Goal: Transaction & Acquisition: Purchase product/service

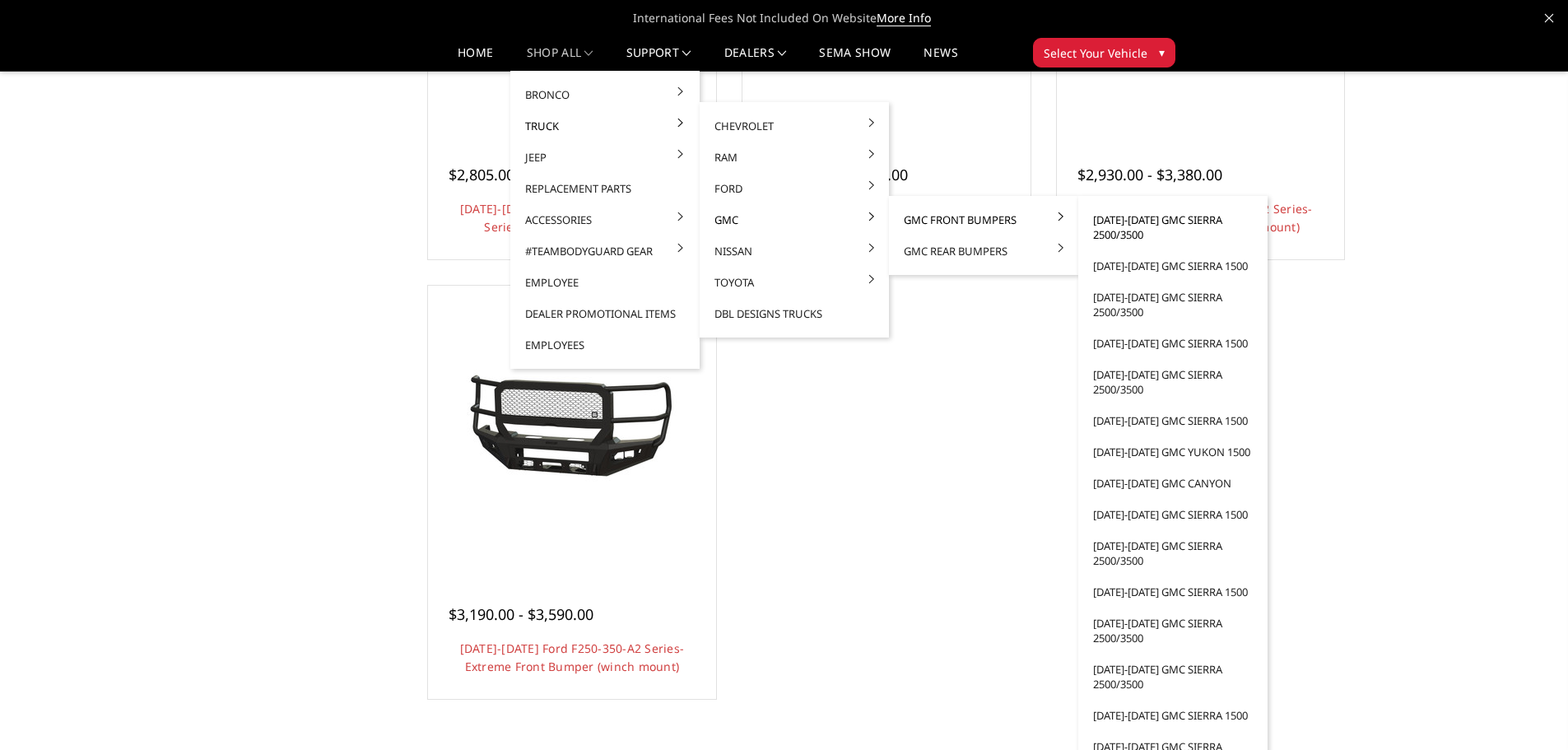
click at [1128, 236] on link "[DATE]-[DATE] GMC Sierra 2500/3500" at bounding box center [1173, 228] width 176 height 46
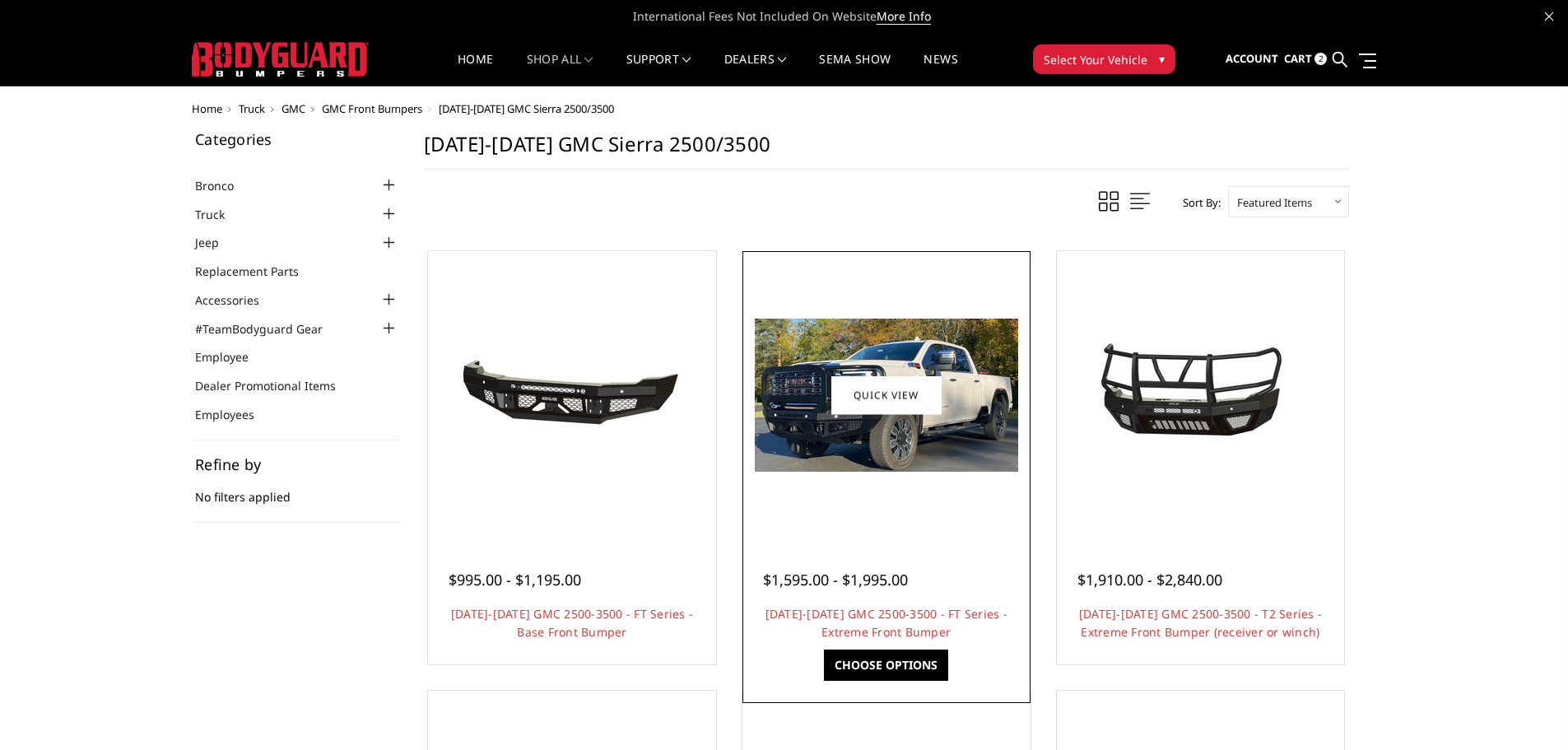
click at [898, 467] on img at bounding box center [886, 394] width 263 height 153
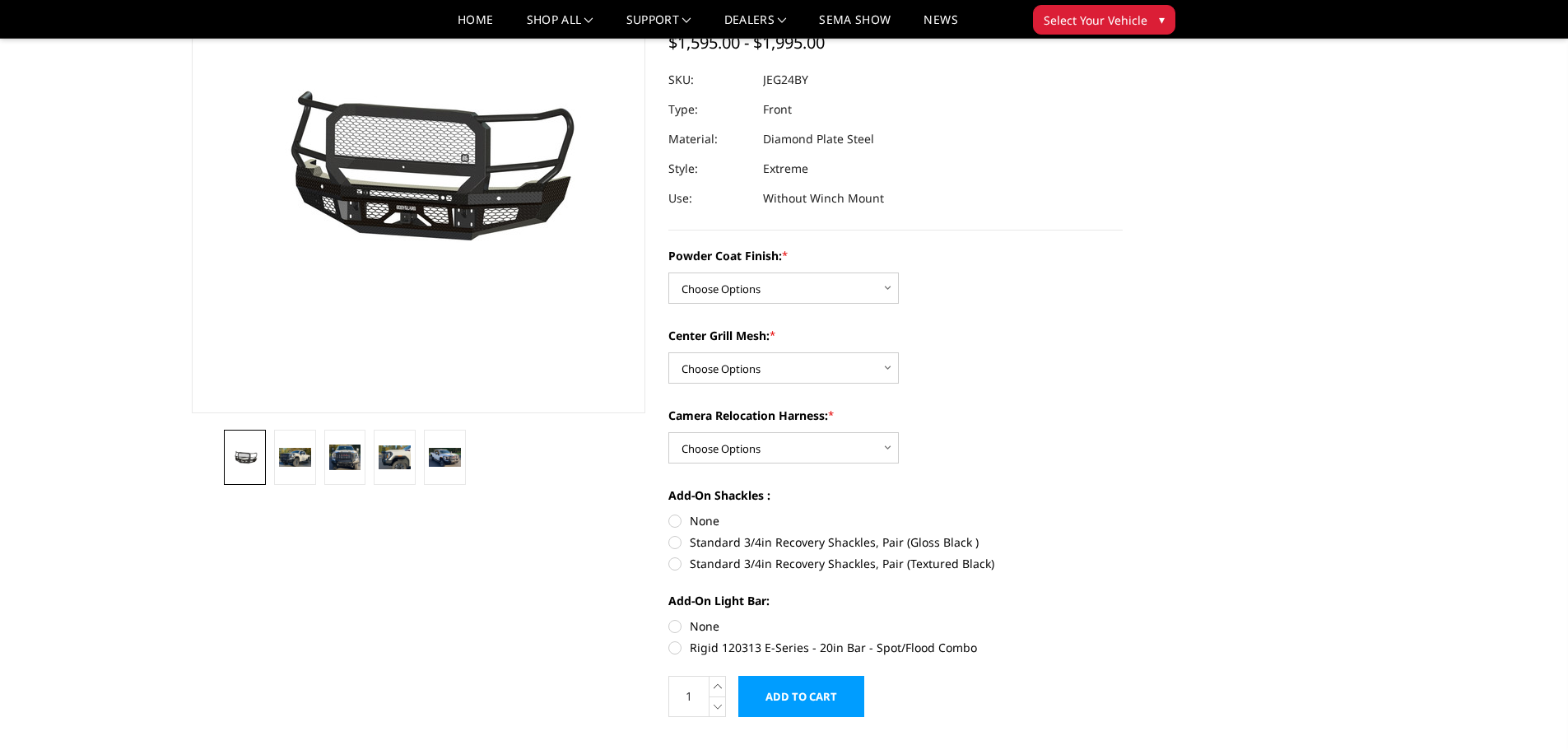
scroll to position [165, 0]
click at [827, 286] on select "Choose Options Bare Metal Gloss Black Powder Coat Textured Black Powder Coat" at bounding box center [783, 287] width 230 height 31
select select "3285"
click at [668, 272] on select "Choose Options Bare Metal Gloss Black Powder Coat Textured Black Powder Coat" at bounding box center [783, 287] width 230 height 31
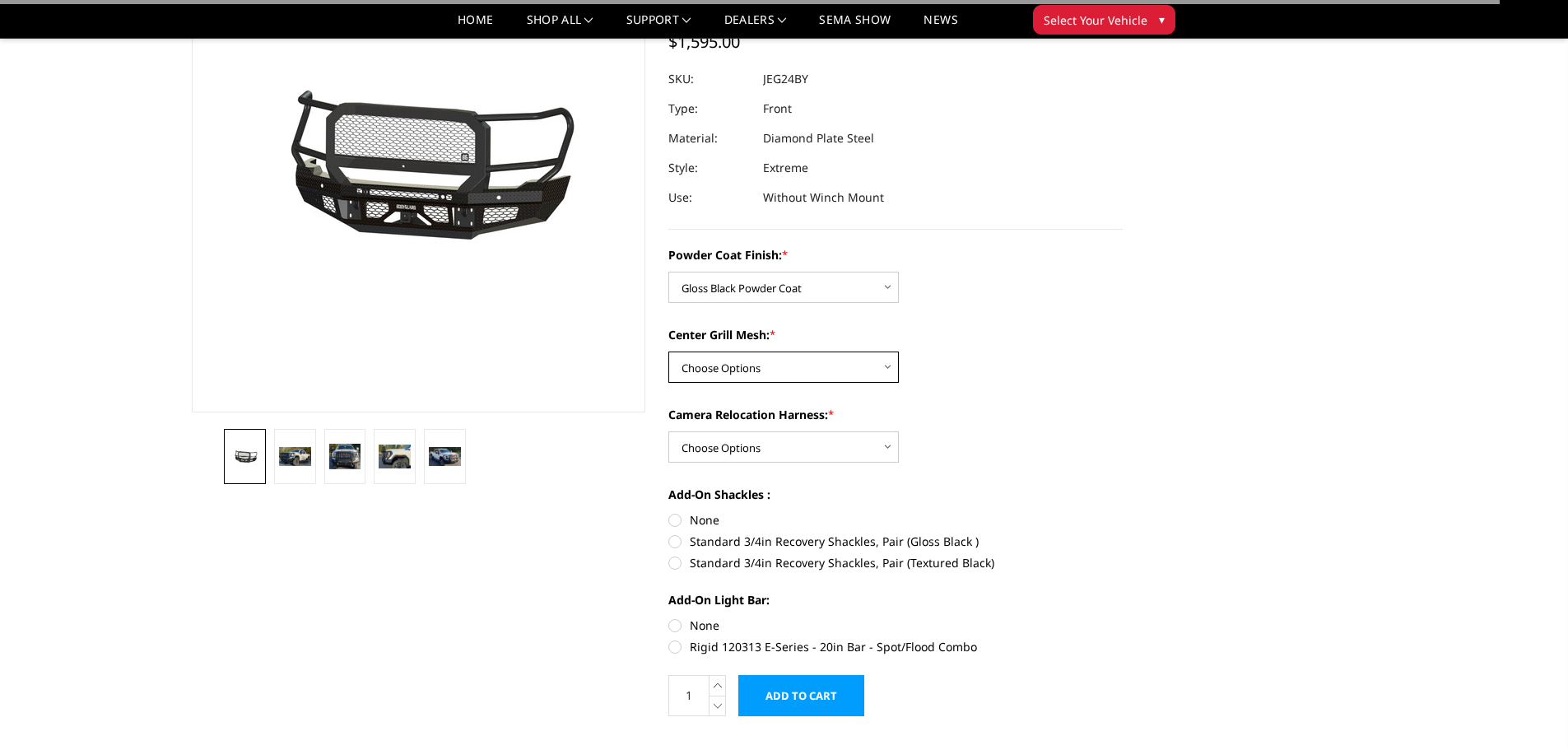
click at [784, 371] on select "Choose Options WITH Expanded Metal in Center Grill WITHOUT Expanded Metal in Ce…" at bounding box center [783, 367] width 230 height 31
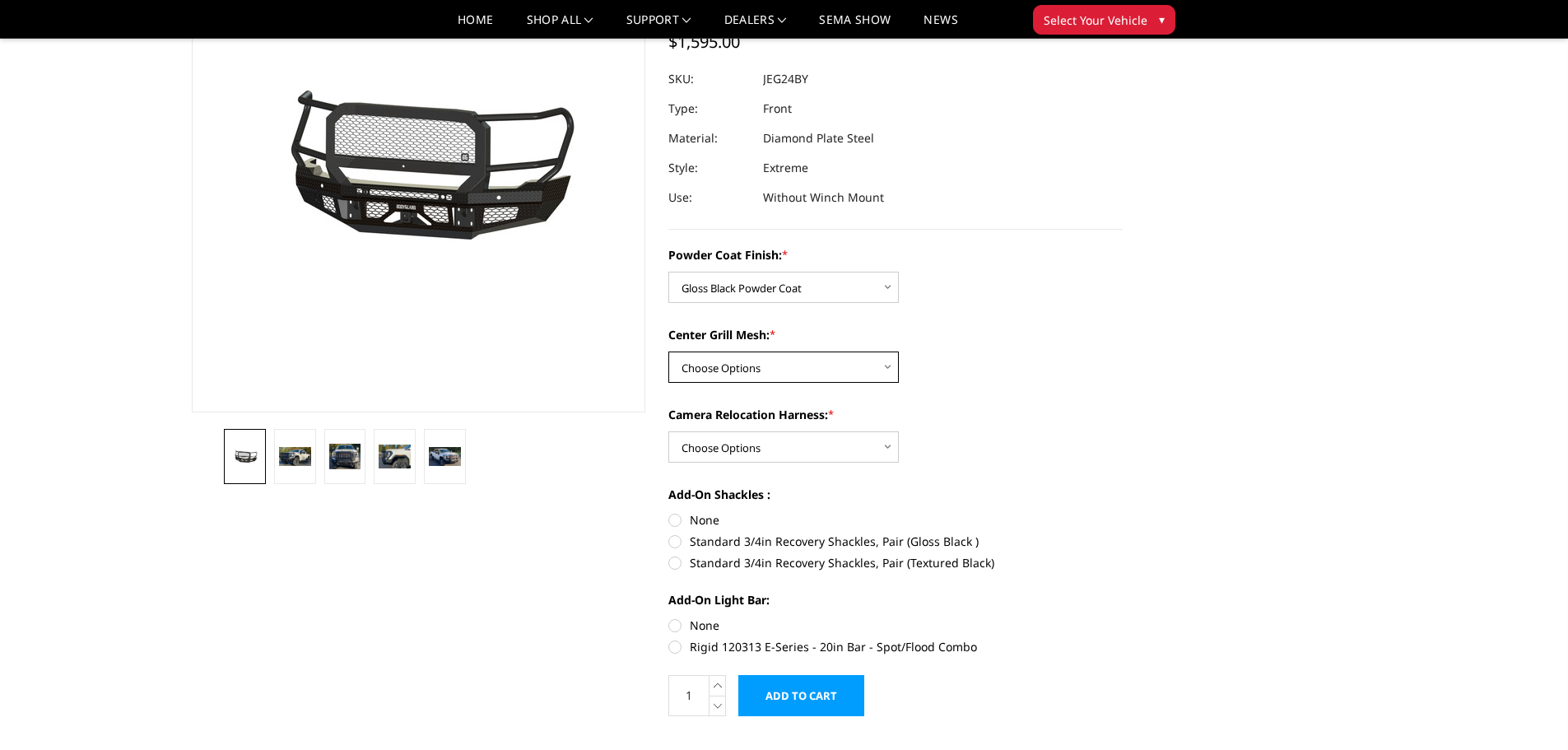
select select "3287"
click at [668, 352] on select "Choose Options WITH Expanded Metal in Center Grill WITHOUT Expanded Metal in Ce…" at bounding box center [783, 367] width 230 height 31
click at [796, 443] on select "Choose Options WITH Camera Relocation Harness WITHOUT Camera Relocation Harness" at bounding box center [783, 446] width 230 height 31
select select "3289"
click at [668, 431] on select "Choose Options WITH Camera Relocation Harness WITHOUT Camera Relocation Harness" at bounding box center [783, 446] width 230 height 31
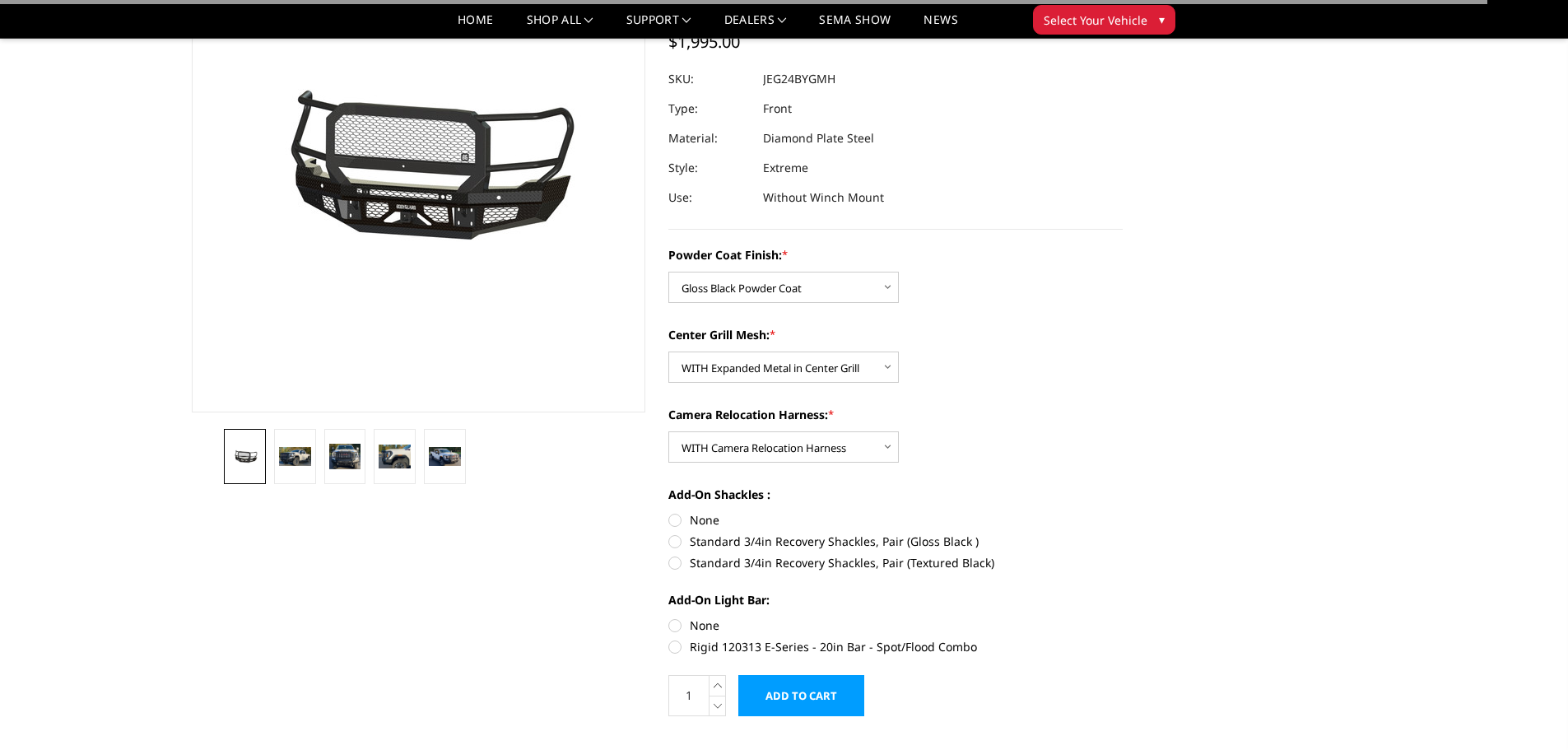
click at [677, 521] on label "None" at bounding box center [895, 520] width 454 height 17
click at [669, 512] on input "None" at bounding box center [668, 511] width 1 height 1
radio input "true"
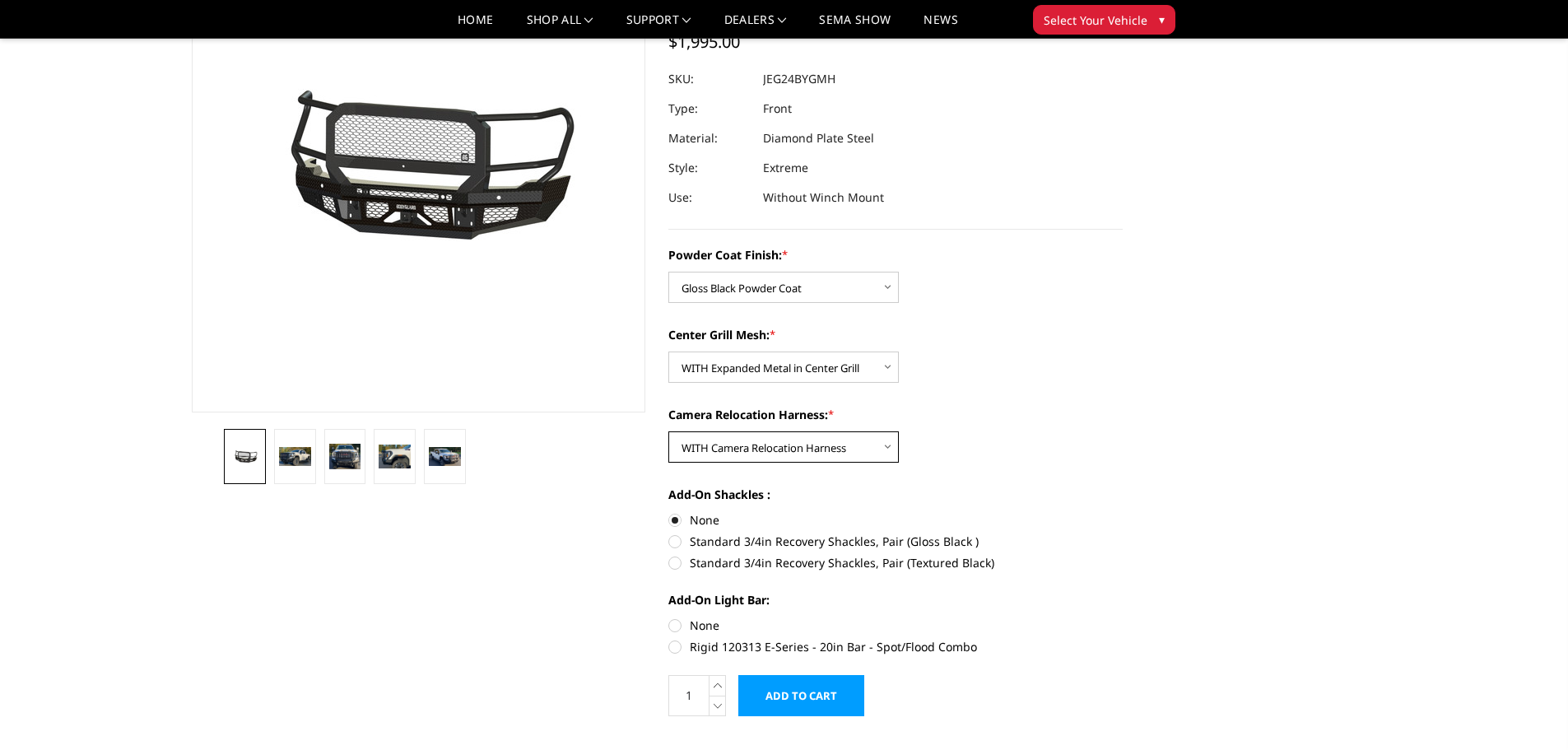
click at [831, 451] on select "Choose Options WITH Camera Relocation Harness WITHOUT Camera Relocation Harness" at bounding box center [783, 446] width 230 height 31
select select "3290"
click at [668, 431] on select "Choose Options WITH Camera Relocation Harness WITHOUT Camera Relocation Harness" at bounding box center [783, 446] width 230 height 31
click at [669, 627] on label "None" at bounding box center [895, 625] width 454 height 17
click at [669, 617] on input "None" at bounding box center [668, 616] width 1 height 1
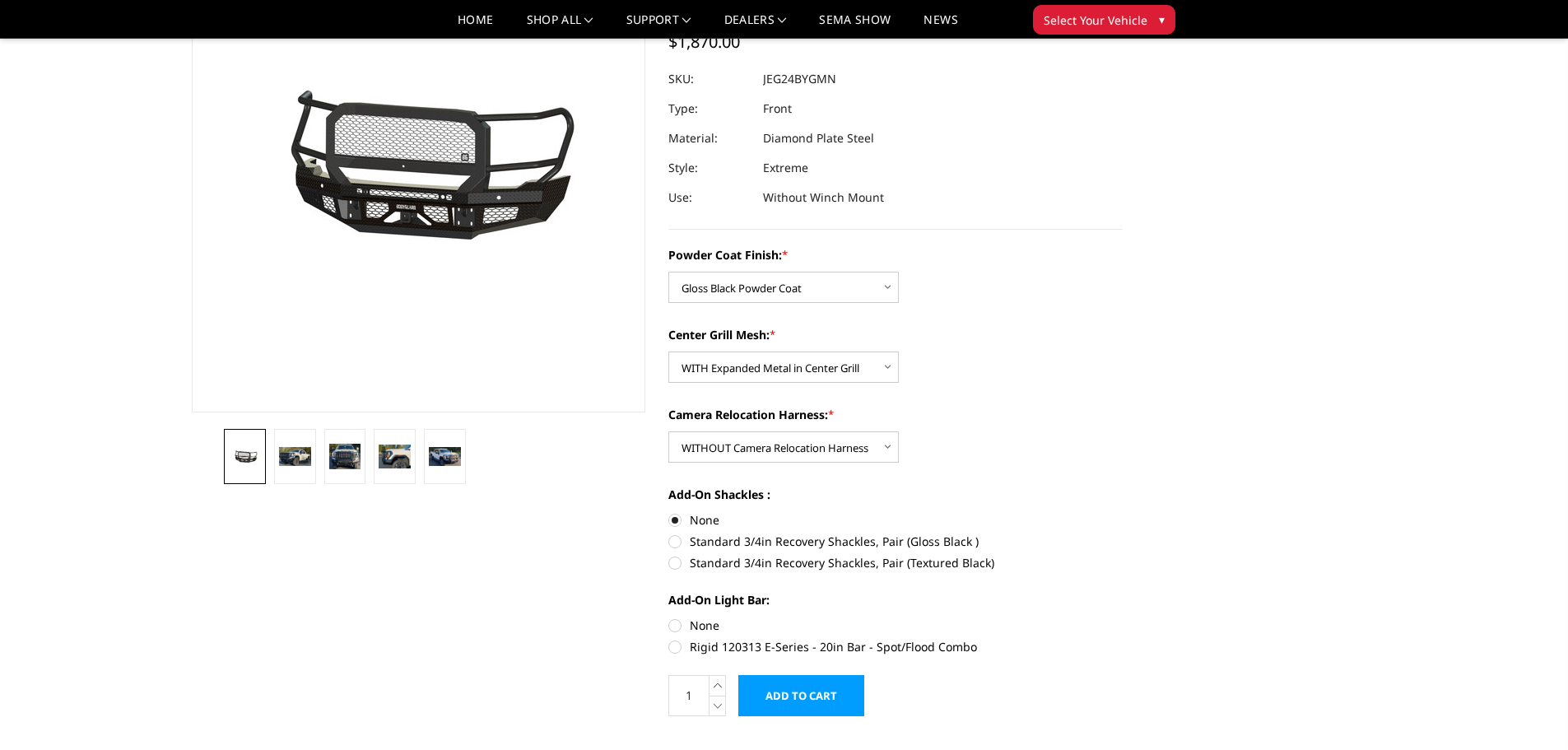
radio input "true"
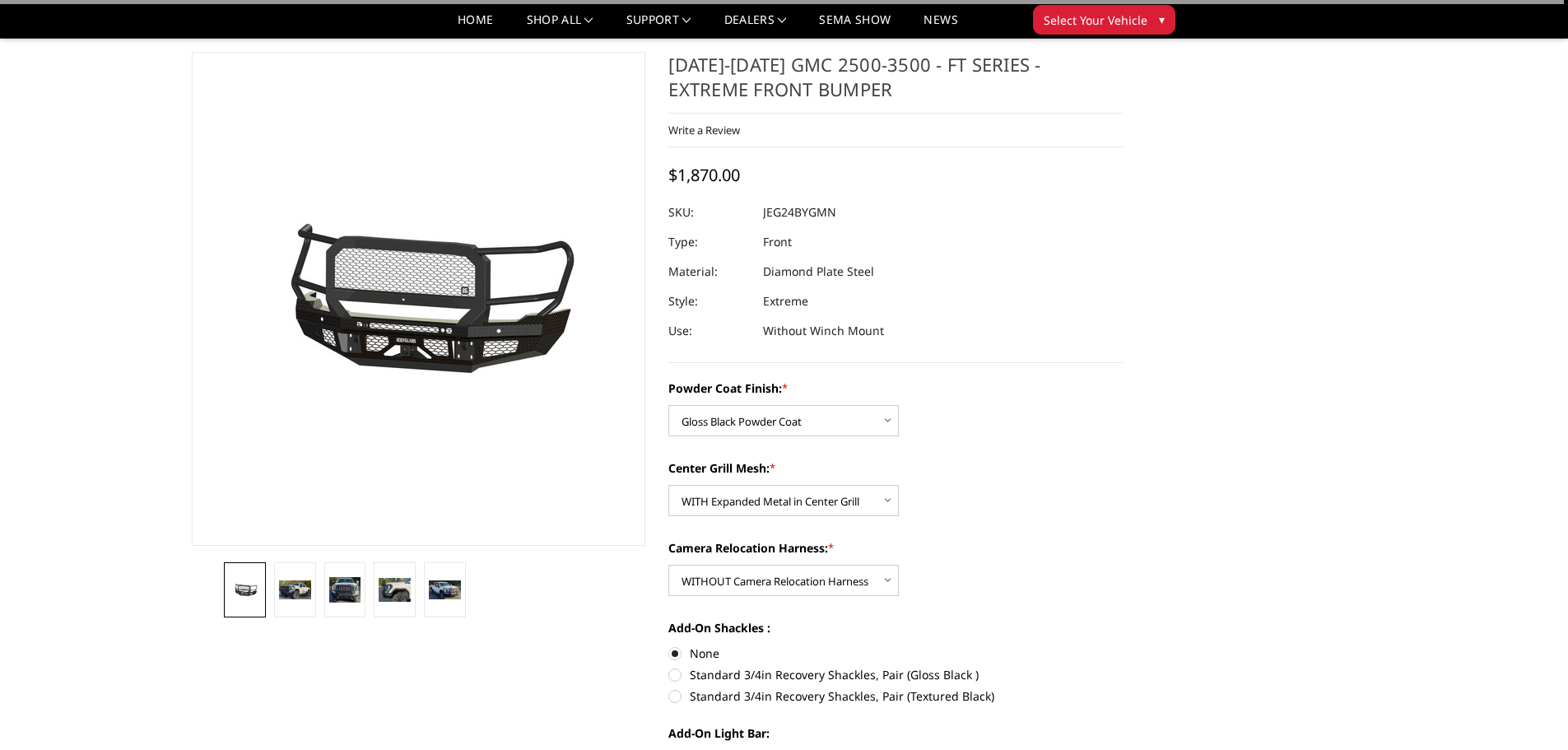
scroll to position [0, 0]
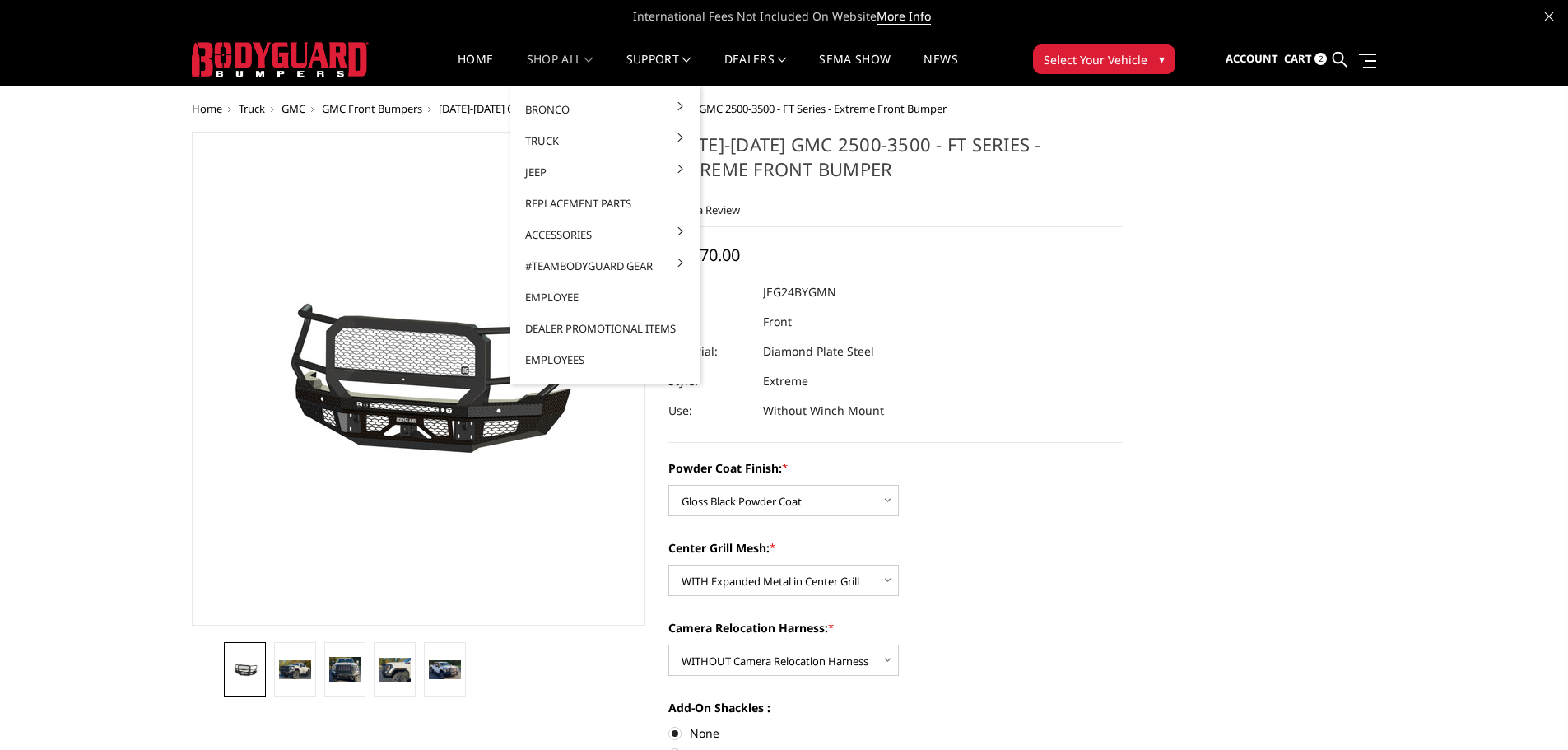
click at [558, 55] on link "shop all" at bounding box center [559, 68] width 67 height 32
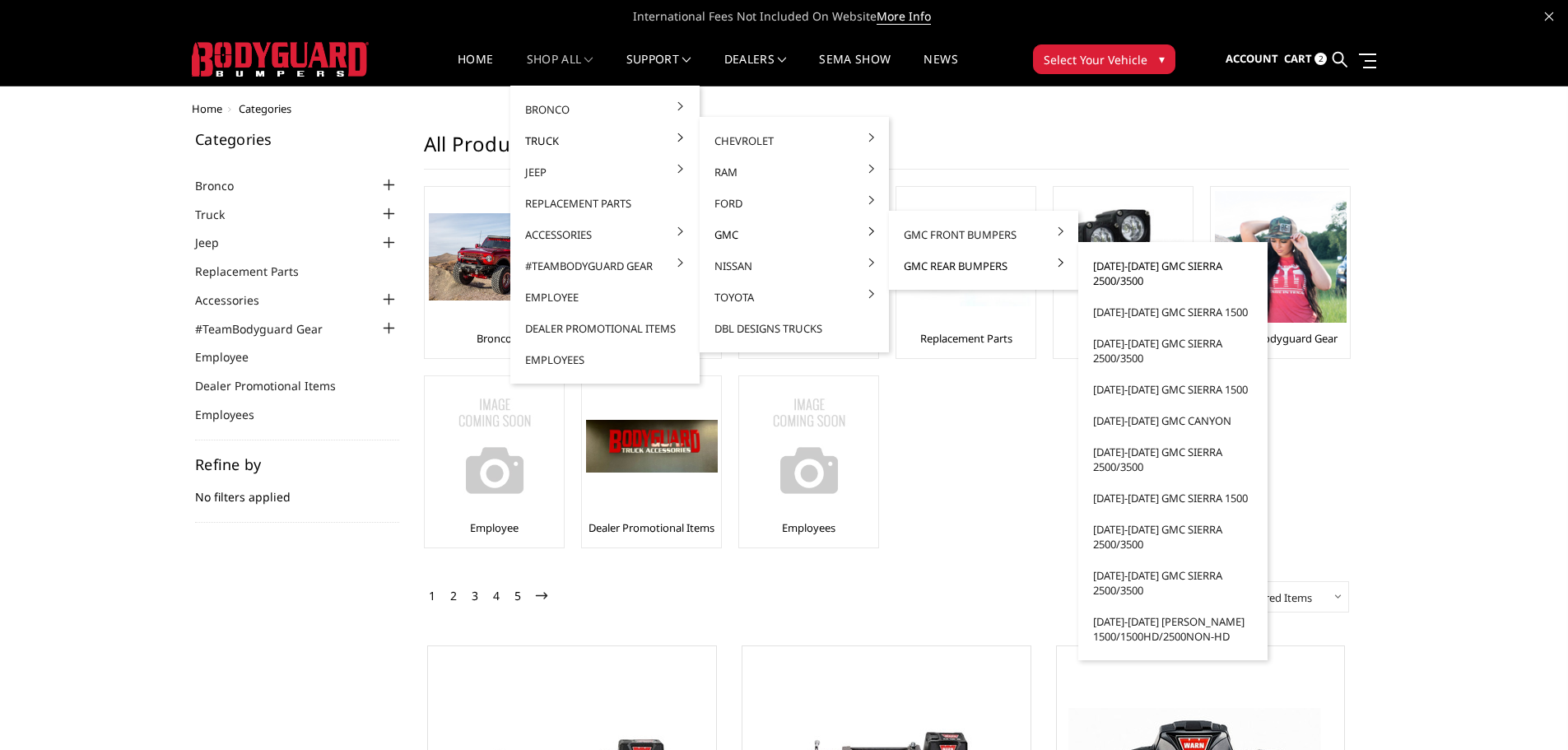
click at [1122, 272] on link "[DATE]-[DATE] GMC Sierra 2500/3500" at bounding box center [1173, 274] width 176 height 46
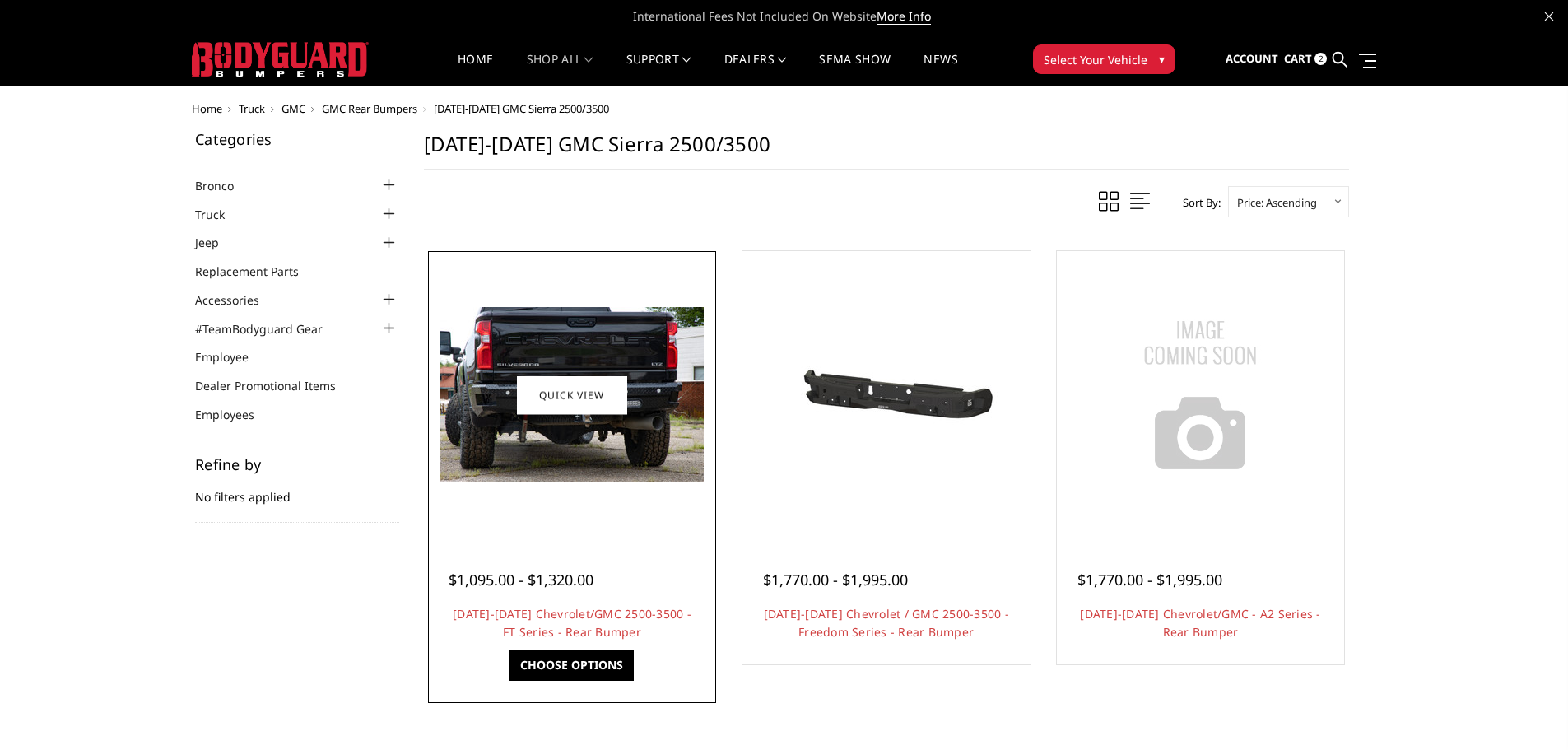
click at [566, 510] on div at bounding box center [572, 395] width 280 height 280
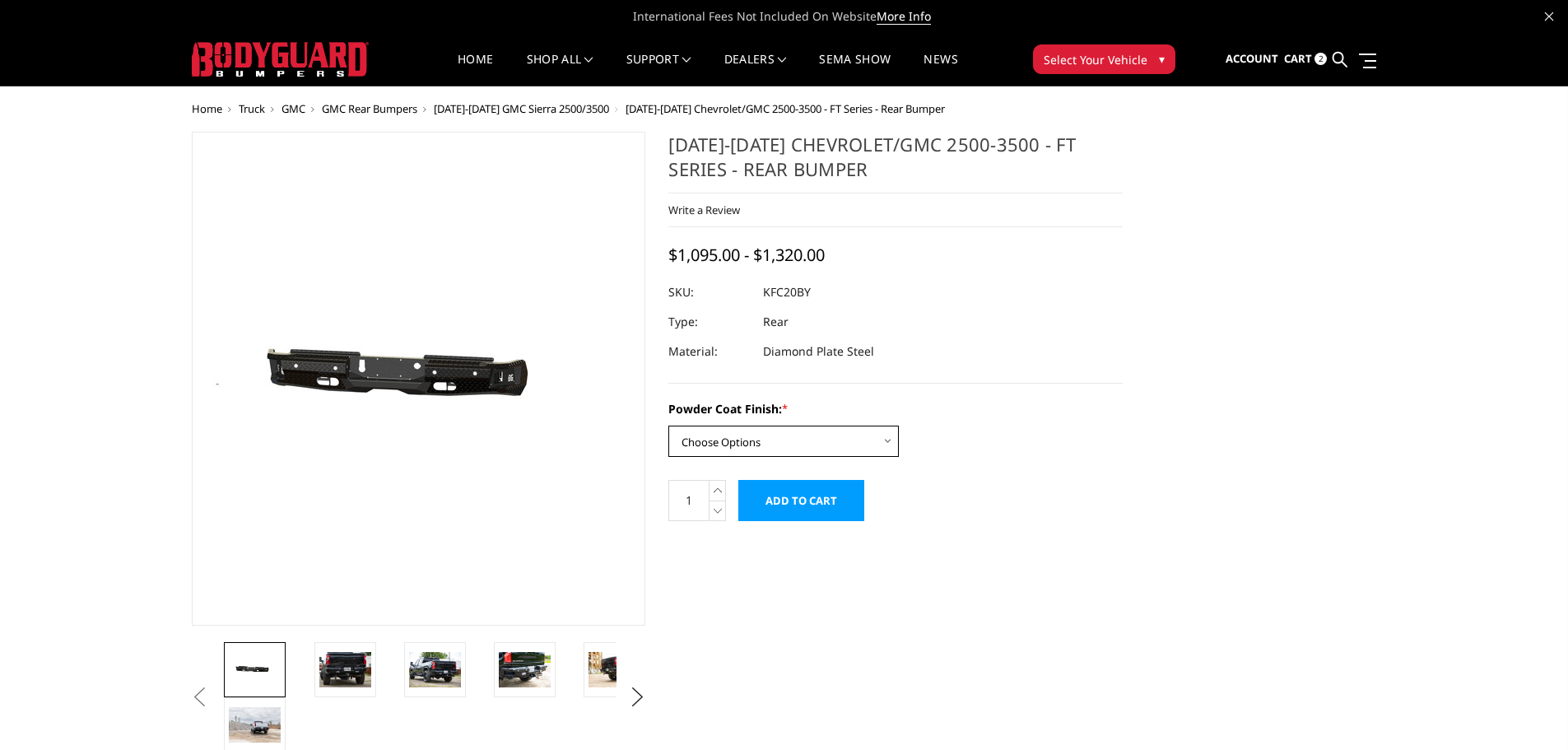
click at [858, 442] on select "Choose Options Bare Metal Gloss Black Powder Coat Textured Black Powder Coat" at bounding box center [783, 441] width 230 height 31
select select "3418"
click at [668, 425] on select "Choose Options Bare Metal Gloss Black Powder Coat Textured Black Powder Coat" at bounding box center [783, 441] width 230 height 31
